Goal: Task Accomplishment & Management: Manage account settings

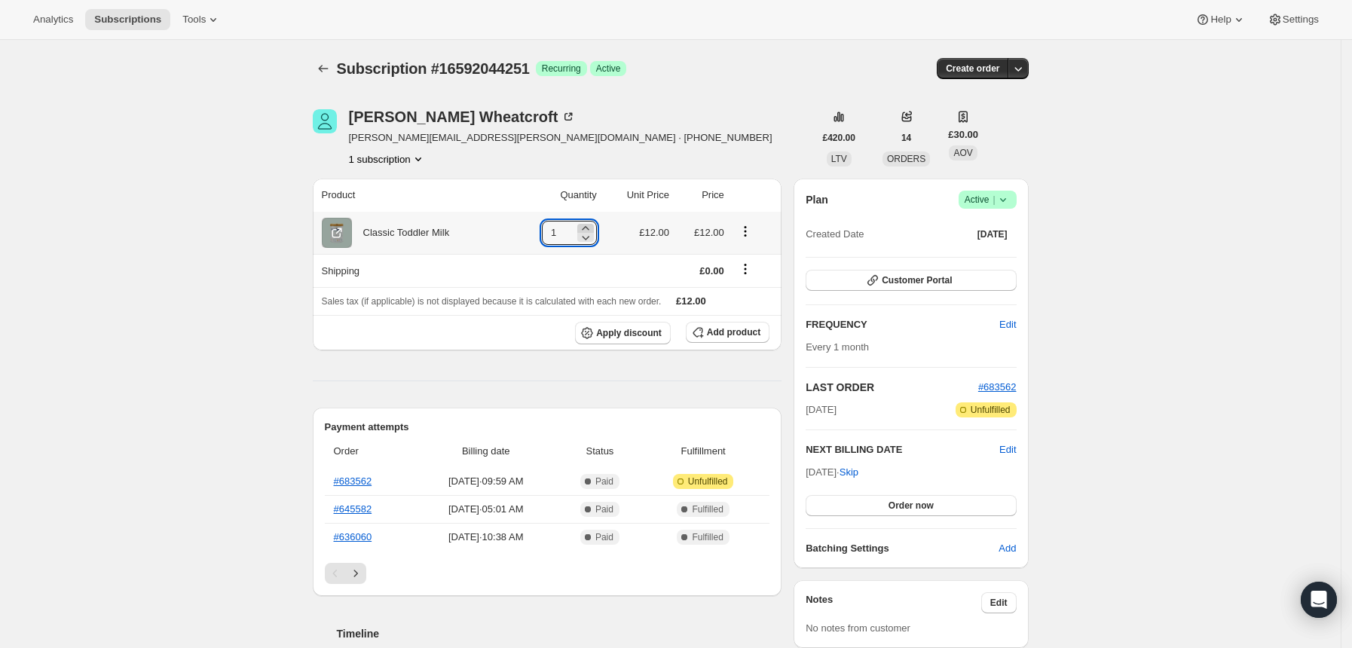
click at [593, 227] on icon at bounding box center [585, 228] width 15 height 15
type input "2"
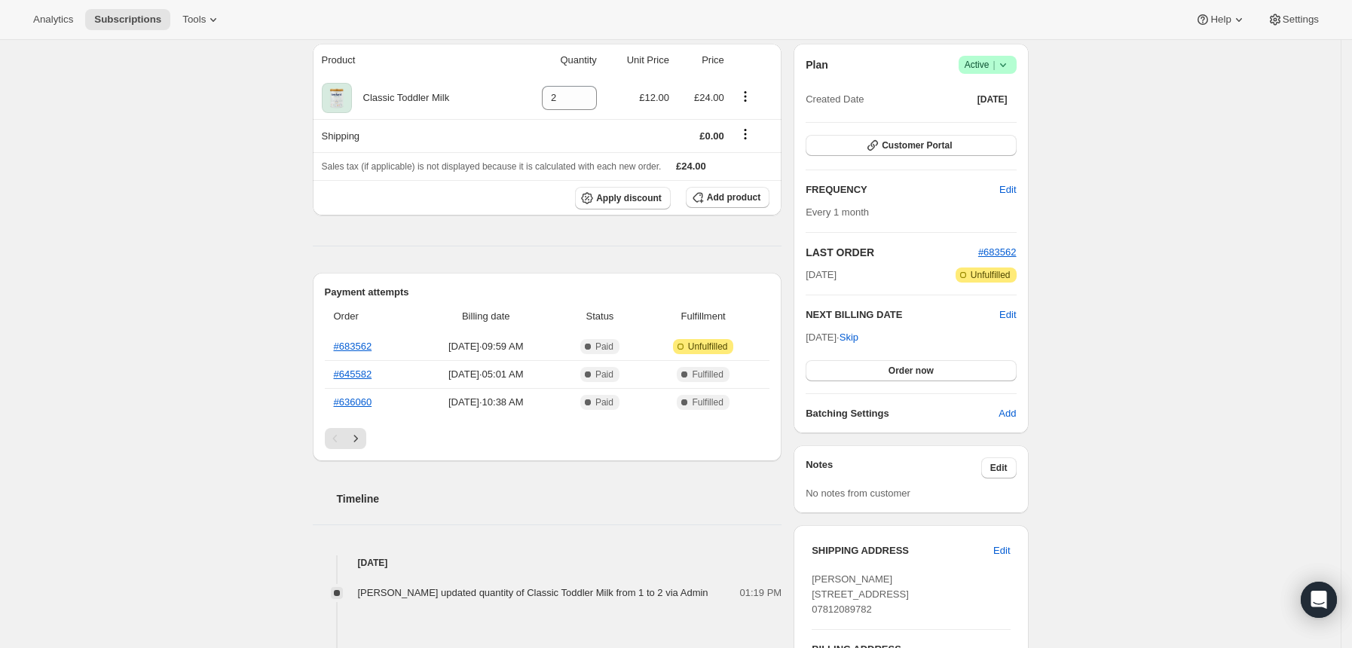
scroll to position [100, 0]
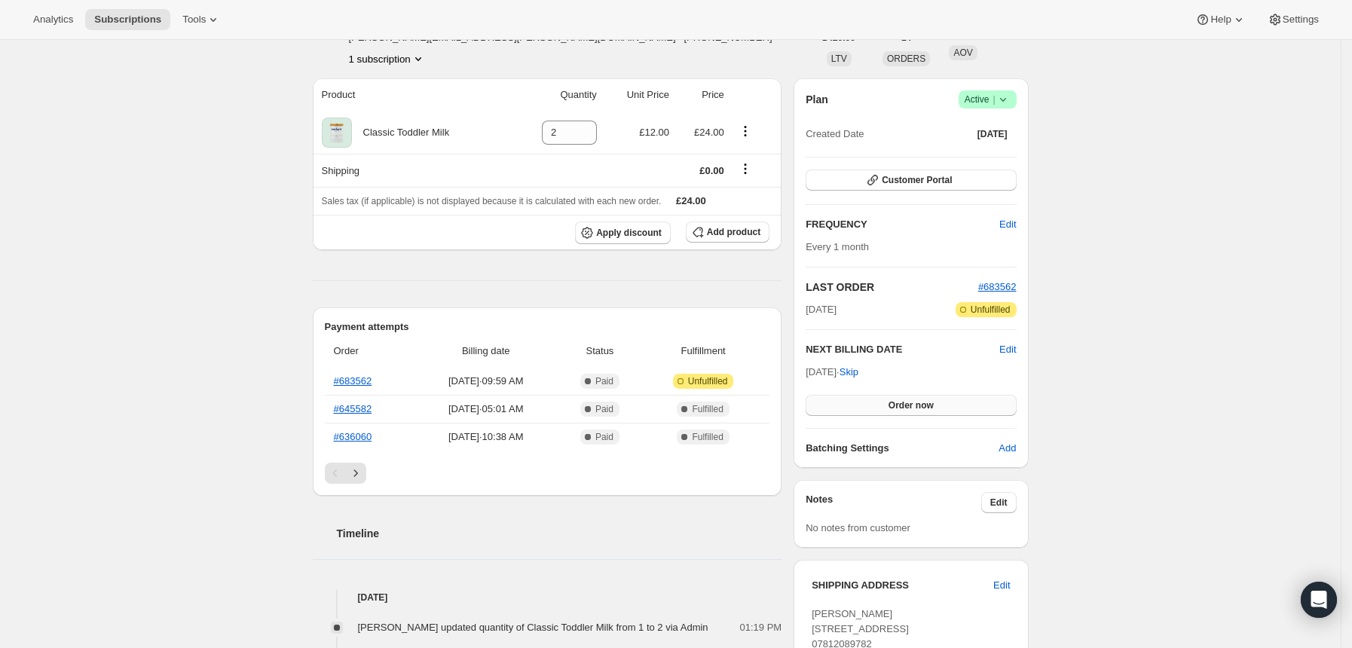
click at [949, 401] on button "Order now" at bounding box center [911, 405] width 210 height 21
click at [949, 401] on button "Click to confirm" at bounding box center [911, 405] width 210 height 21
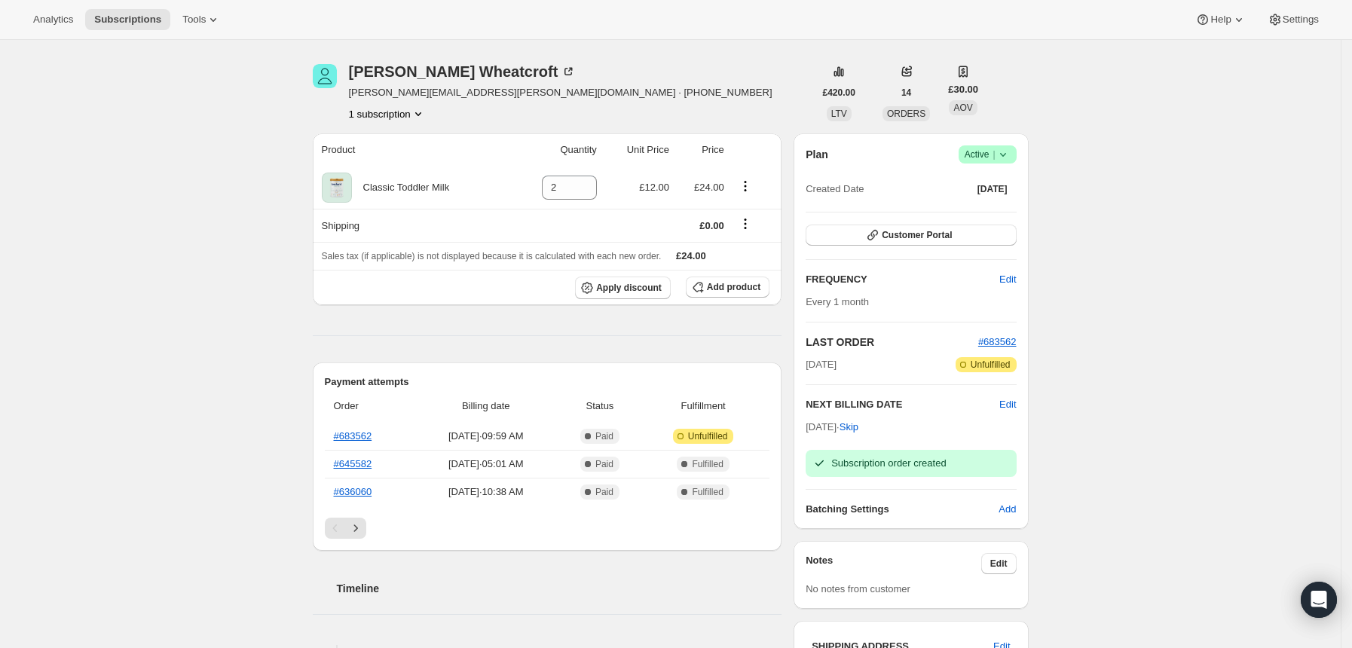
scroll to position [0, 0]
